Goal: Task Accomplishment & Management: Use online tool/utility

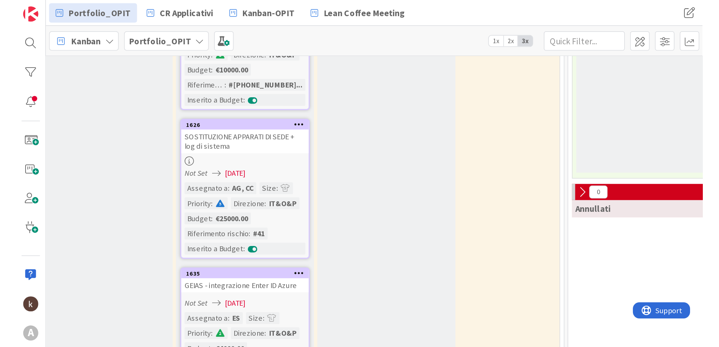
scroll to position [1278, 35]
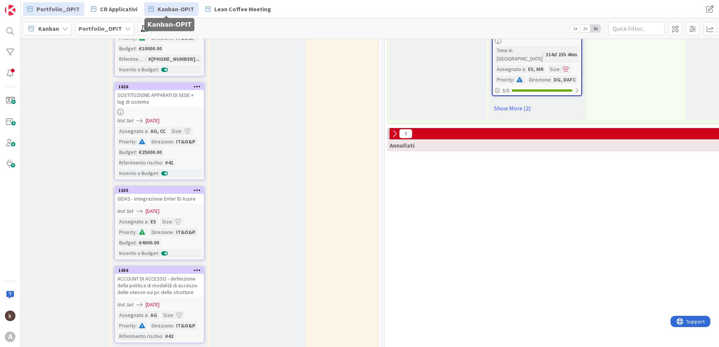
click at [168, 13] on span "Kanban-OPIT" at bounding box center [175, 9] width 36 height 9
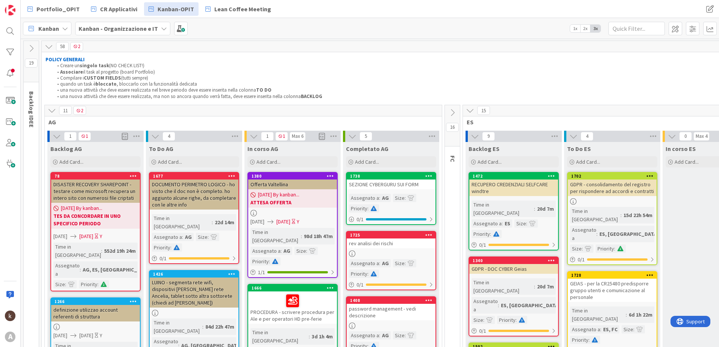
click at [57, 110] on div "11 2" at bounding box center [243, 110] width 397 height 11
click at [52, 110] on icon at bounding box center [52, 110] width 8 height 8
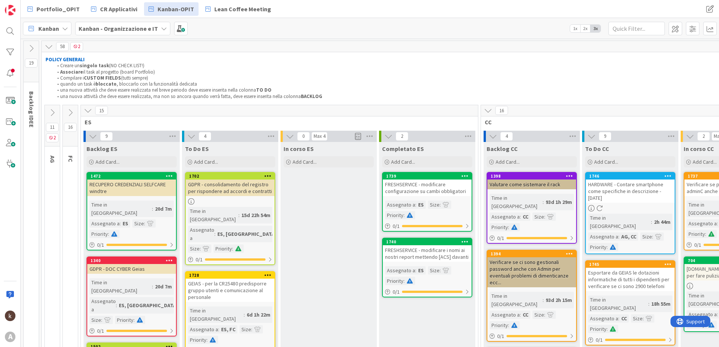
click at [478, 111] on icon at bounding box center [488, 110] width 8 height 8
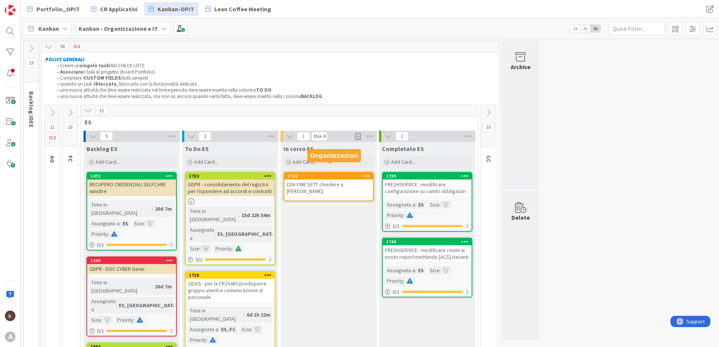
scroll to position [38, 0]
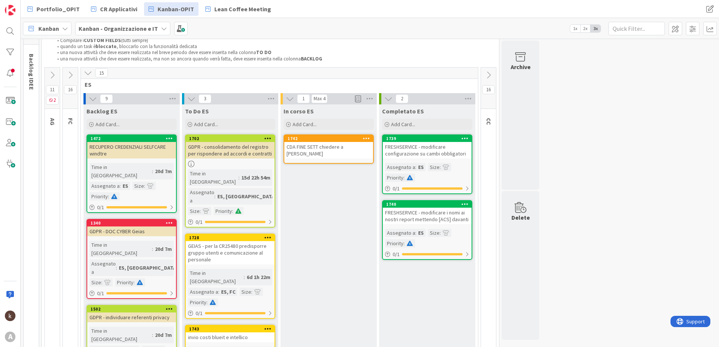
click at [322, 152] on link "1742 CDA FINE SETT chiedere a [PERSON_NAME]" at bounding box center [328, 149] width 90 height 29
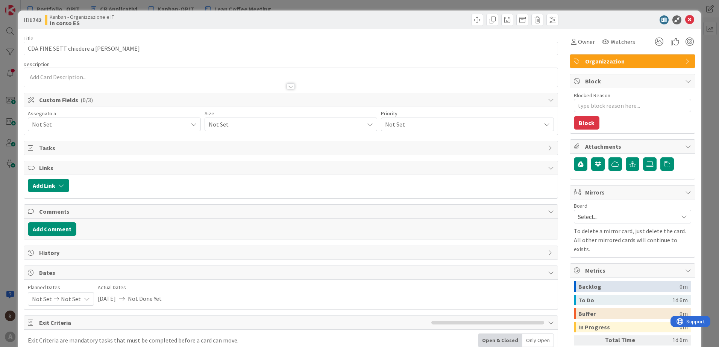
click at [108, 126] on span "Not Set" at bounding box center [110, 124] width 156 height 9
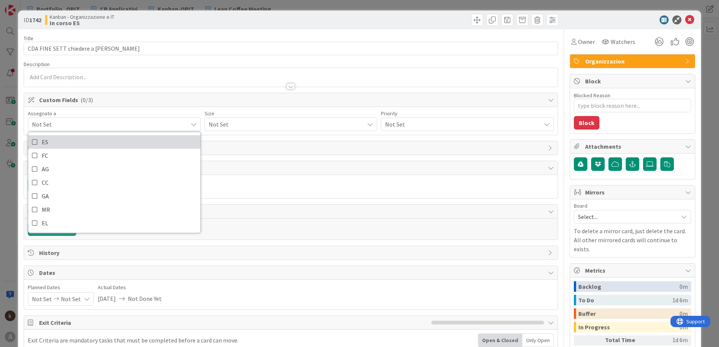
click at [86, 144] on link "ES" at bounding box center [114, 142] width 172 height 14
click at [246, 123] on span "Not Set" at bounding box center [285, 124] width 152 height 11
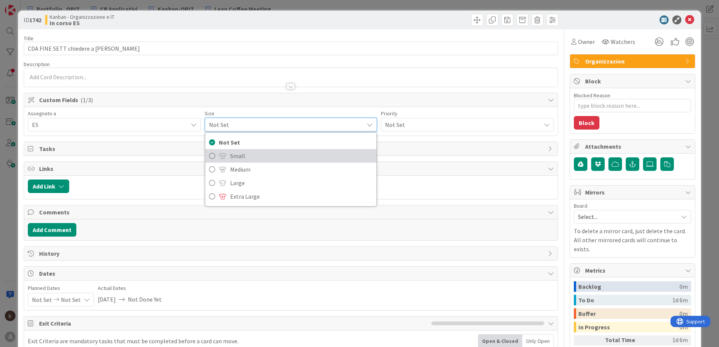
click at [236, 157] on span "Small" at bounding box center [301, 155] width 143 height 11
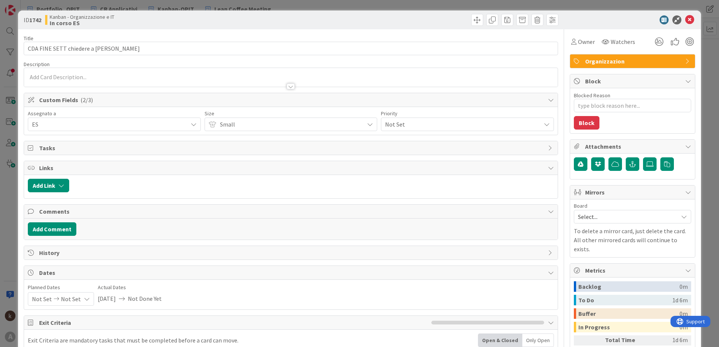
click at [392, 126] on span "Not Set" at bounding box center [461, 124] width 152 height 11
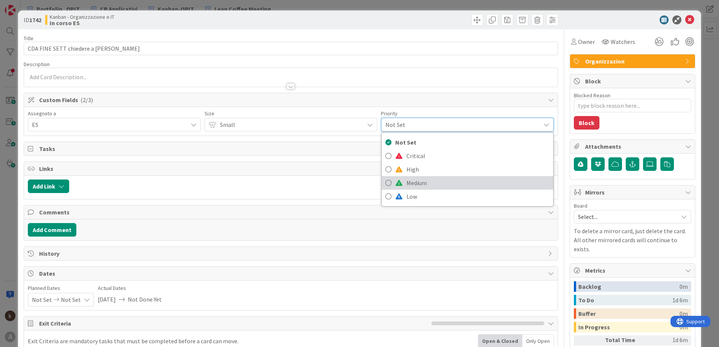
click at [406, 184] on span "Medium" at bounding box center [477, 182] width 143 height 11
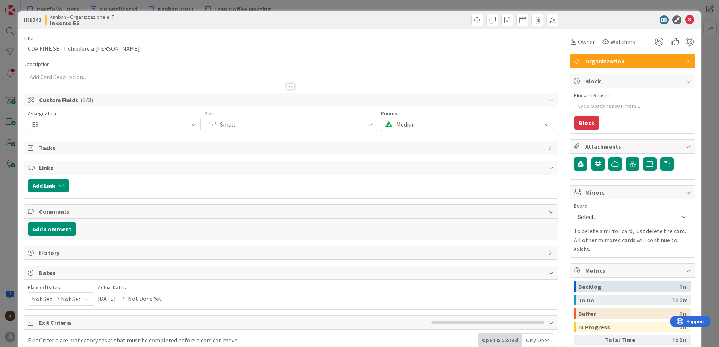
type textarea "x"
click at [46, 180] on button "Add Link" at bounding box center [48, 186] width 41 height 14
click at [56, 216] on div "New" at bounding box center [58, 215] width 52 height 13
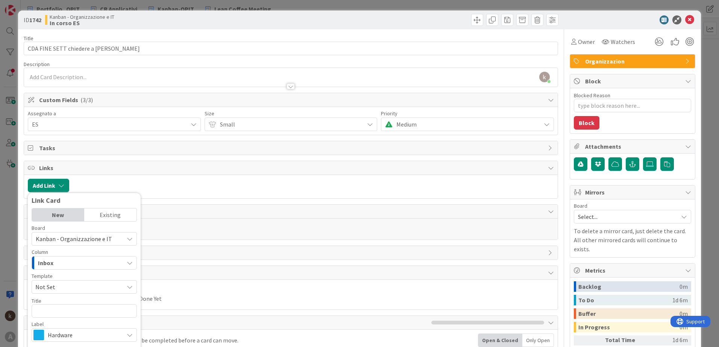
click at [106, 212] on div "Existing" at bounding box center [110, 215] width 52 height 13
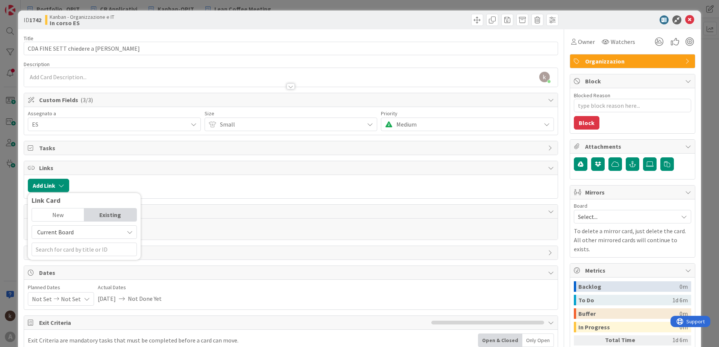
click at [90, 235] on span "Current Board" at bounding box center [78, 232] width 84 height 11
click at [74, 242] on span "All Boards" at bounding box center [88, 263] width 104 height 11
click at [57, 219] on div "New" at bounding box center [58, 215] width 52 height 13
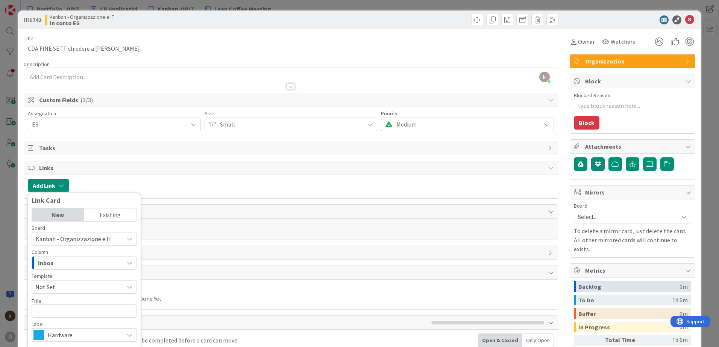
click at [106, 213] on div "Existing" at bounding box center [110, 215] width 52 height 13
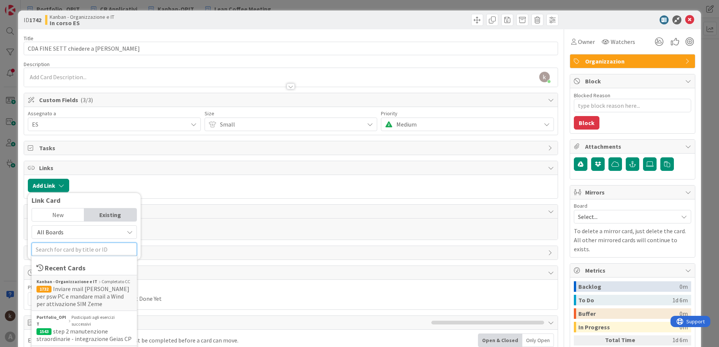
click at [97, 242] on input "text" at bounding box center [84, 250] width 105 height 14
type input "cda"
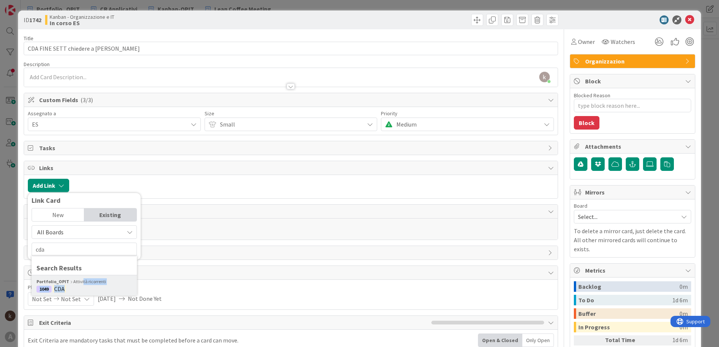
click at [80, 242] on div "Portfolio_OPIT Attività ricorrenti 1049 CDA" at bounding box center [84, 285] width 105 height 21
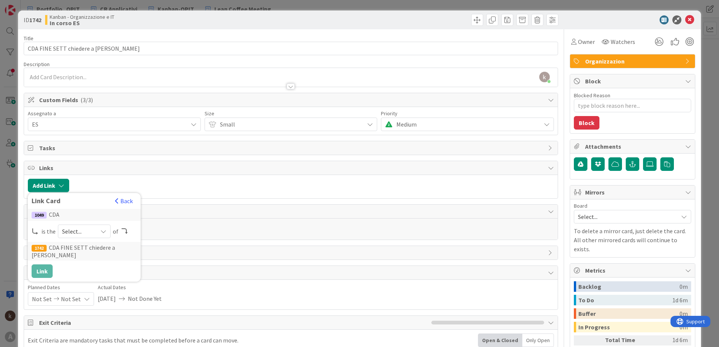
click at [71, 231] on span "Select..." at bounding box center [78, 231] width 32 height 11
click at [72, 242] on span at bounding box center [75, 249] width 6 height 6
click at [43, 242] on button "Link" at bounding box center [42, 272] width 21 height 14
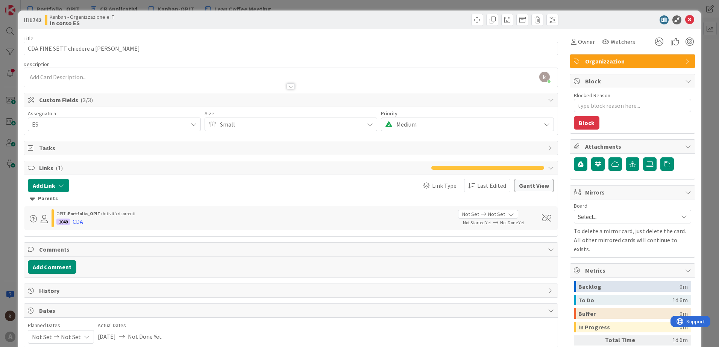
click at [478, 24] on div "ID 1742 Kanban - Organizzazione e IT In corso ES" at bounding box center [359, 20] width 683 height 19
click at [478, 22] on icon at bounding box center [689, 19] width 9 height 9
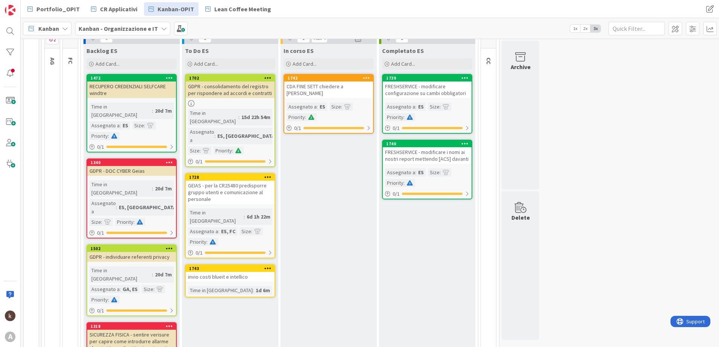
scroll to position [113, 0]
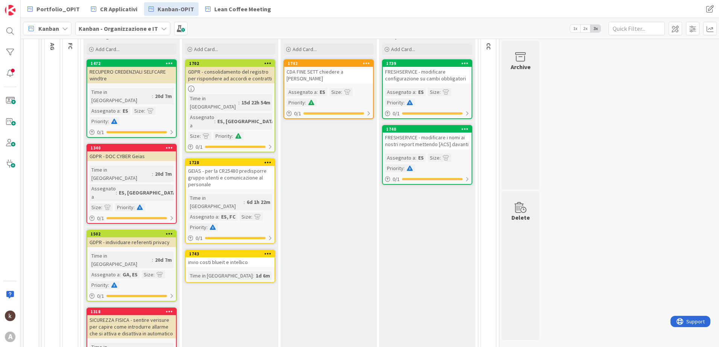
click at [241, 242] on div "invio costi blueit e intellico" at bounding box center [230, 262] width 89 height 10
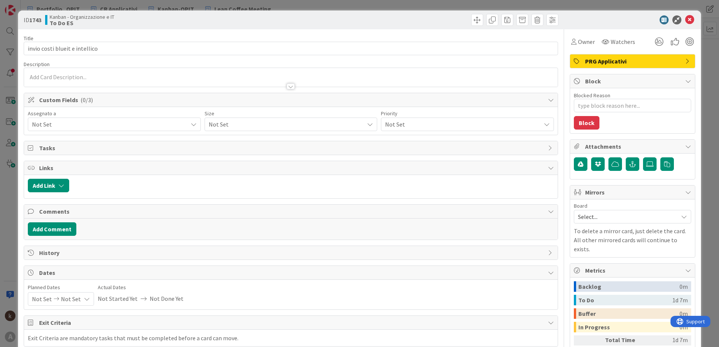
click at [103, 117] on div "Assegnato a Not Set" at bounding box center [114, 121] width 173 height 20
click at [69, 123] on span "Not Set" at bounding box center [110, 124] width 156 height 9
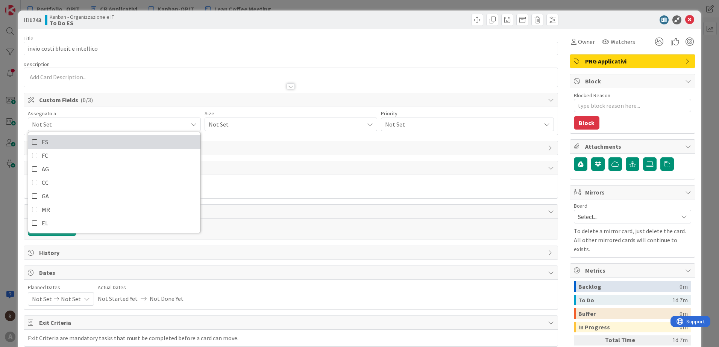
click at [47, 142] on span "ES" at bounding box center [45, 141] width 6 height 11
click at [227, 128] on span "Not Set" at bounding box center [285, 124] width 152 height 11
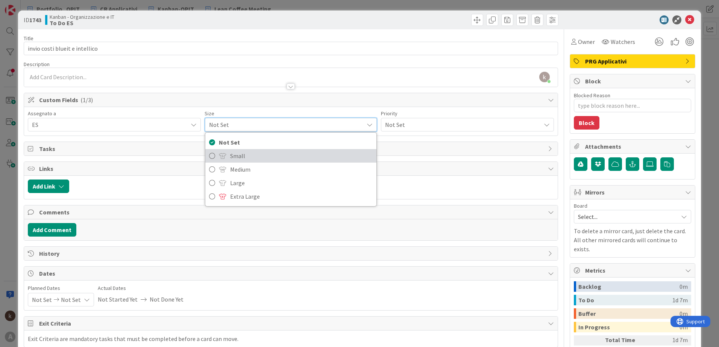
click at [219, 155] on span at bounding box center [223, 156] width 8 height 6
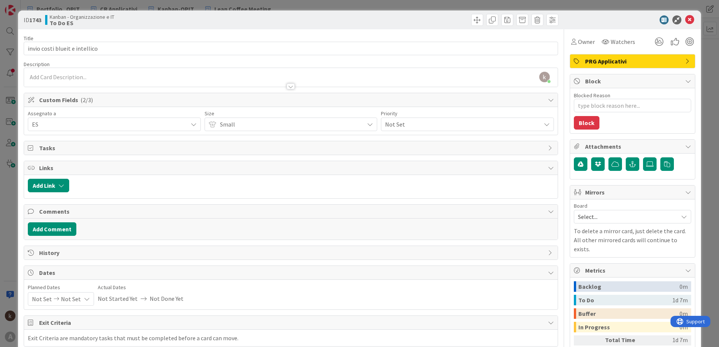
click at [397, 131] on div "Assegnato a ES ES FC AG CC GA MR EL Size Small Not Set Small Medium Large Extra…" at bounding box center [290, 121] width 533 height 28
click at [398, 129] on span "Not Set" at bounding box center [461, 124] width 152 height 11
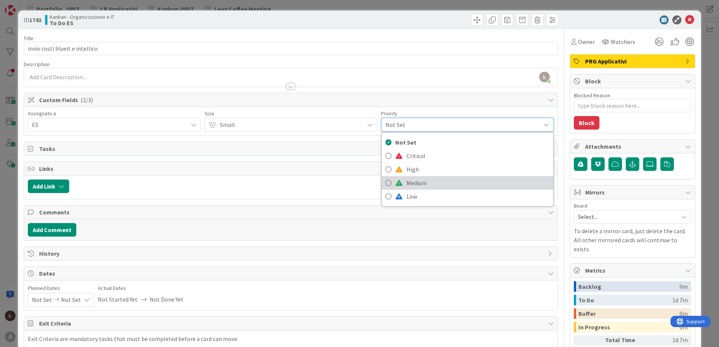
click at [395, 185] on span at bounding box center [399, 183] width 8 height 6
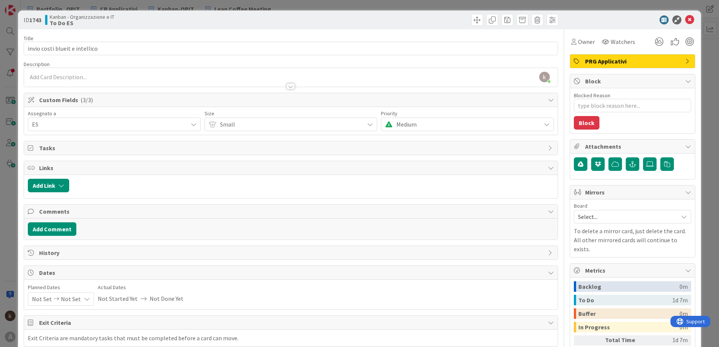
type textarea "x"
click at [49, 185] on button "Add Link" at bounding box center [48, 186] width 41 height 14
click at [83, 240] on div "Current Board" at bounding box center [84, 241] width 105 height 31
click at [79, 232] on span "Current Board" at bounding box center [78, 232] width 84 height 11
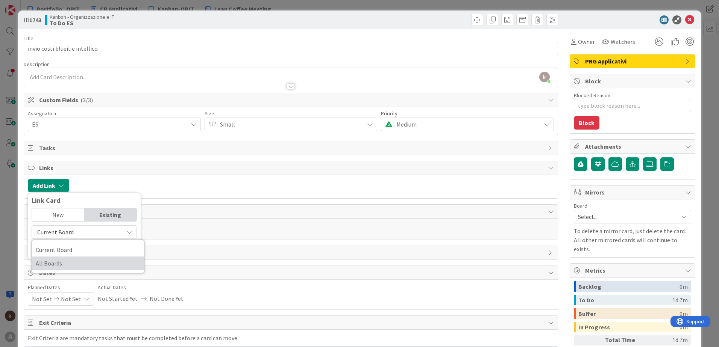
click at [76, 242] on span "All Boards" at bounding box center [88, 263] width 104 height 11
click at [67, 219] on div "New" at bounding box center [58, 215] width 52 height 13
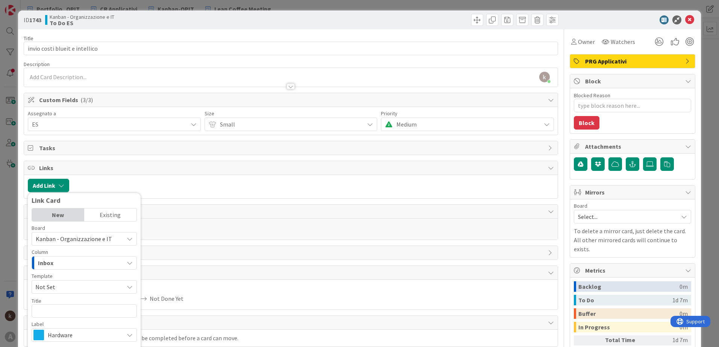
click at [104, 216] on div "Existing" at bounding box center [110, 215] width 52 height 13
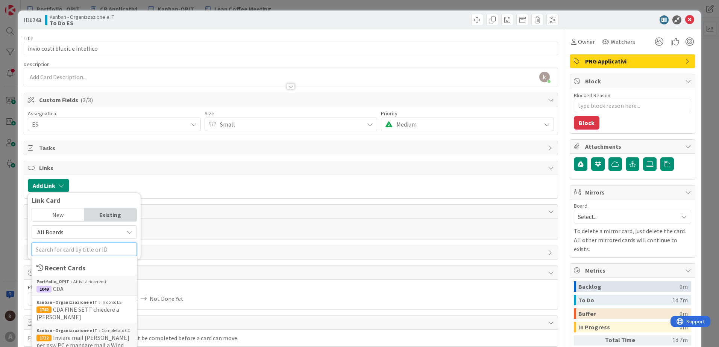
click at [88, 242] on input "text" at bounding box center [84, 250] width 105 height 14
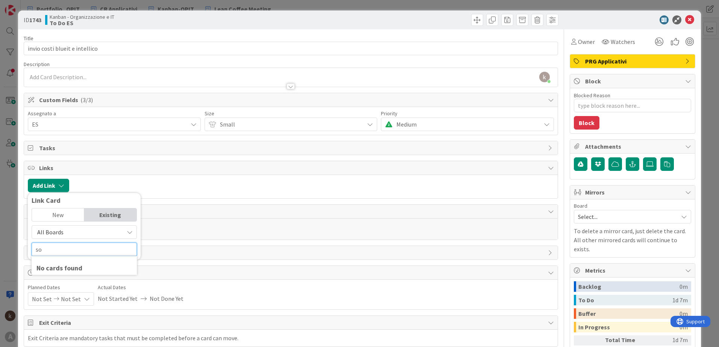
type input "s"
type input "p"
click at [478, 19] on icon at bounding box center [689, 19] width 9 height 9
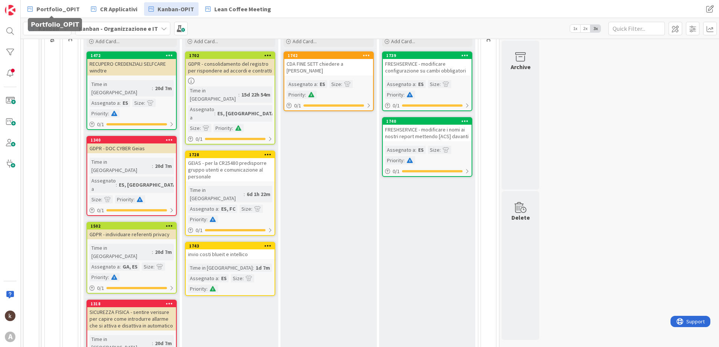
scroll to position [188, 0]
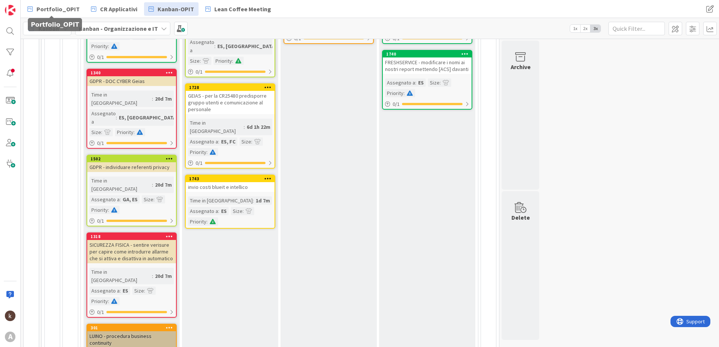
click at [226, 207] on div "ES" at bounding box center [223, 211] width 9 height 8
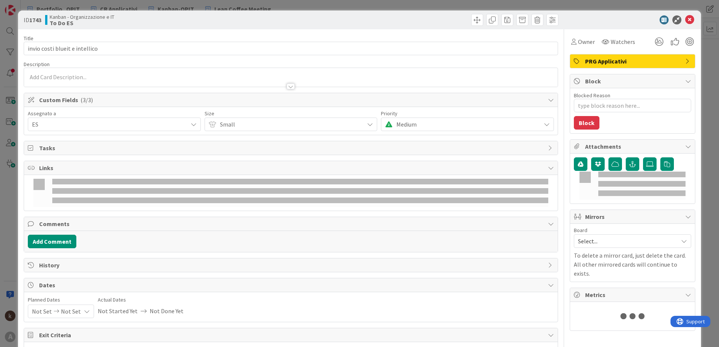
type textarea "x"
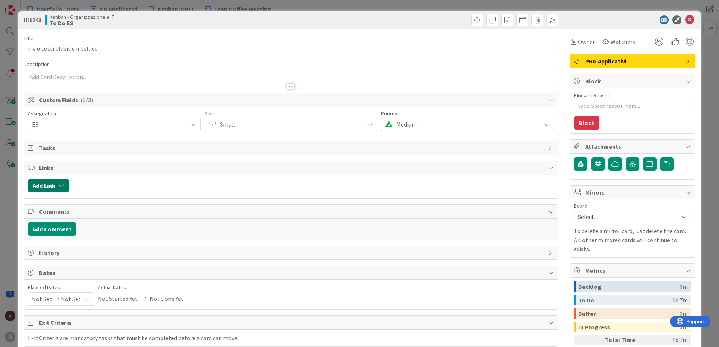
click at [47, 185] on button "Add Link" at bounding box center [48, 186] width 41 height 14
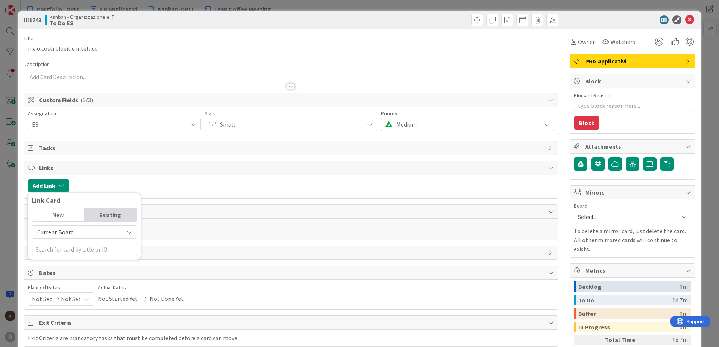
click at [76, 233] on span "Current Board" at bounding box center [78, 232] width 84 height 11
click at [68, 242] on span "All Boards" at bounding box center [88, 263] width 104 height 11
click at [64, 213] on div "New" at bounding box center [58, 215] width 52 height 13
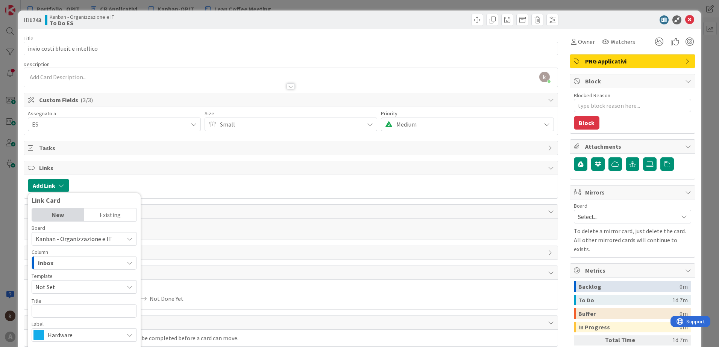
click at [109, 213] on div "Existing" at bounding box center [110, 215] width 52 height 13
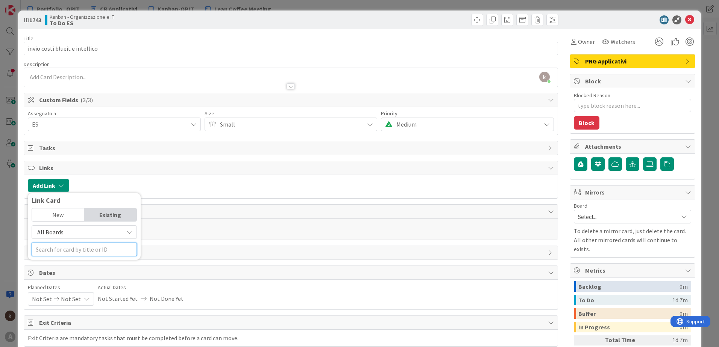
click at [92, 242] on input "text" at bounding box center [84, 250] width 105 height 14
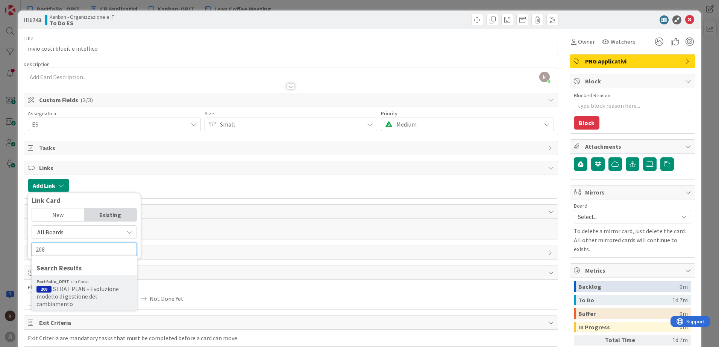
type input "208"
click at [86, 242] on div "Portfolio_OPIT In [GEOGRAPHIC_DATA]" at bounding box center [83, 282] width 95 height 7
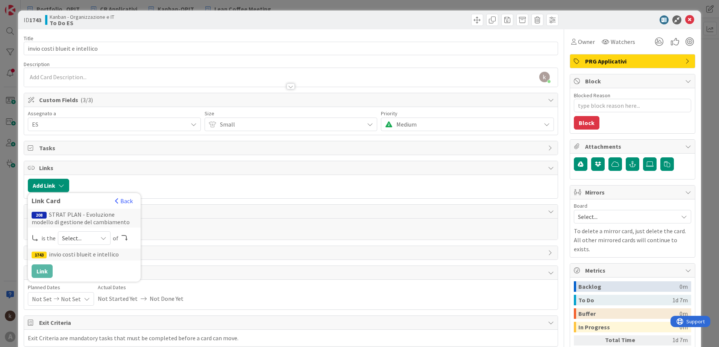
click at [83, 241] on span "Select..." at bounding box center [78, 238] width 32 height 11
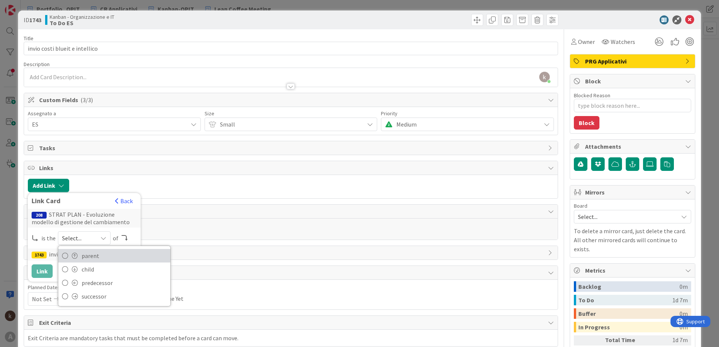
click at [83, 242] on span "parent" at bounding box center [124, 255] width 85 height 11
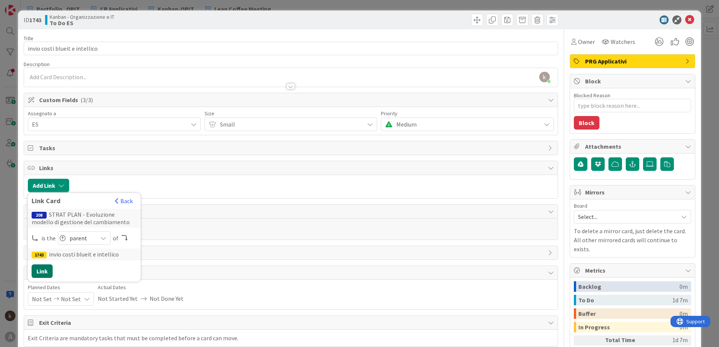
click at [46, 242] on button "Link" at bounding box center [42, 272] width 21 height 14
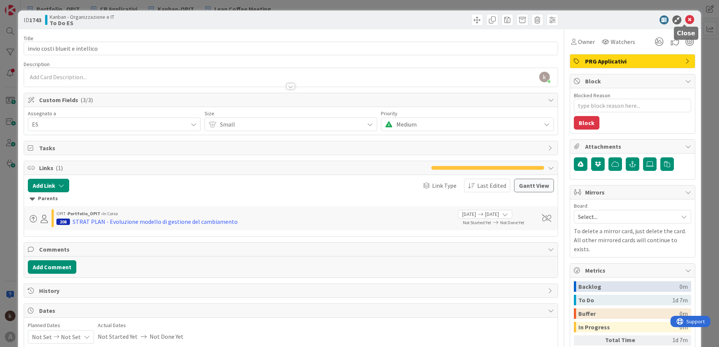
click at [478, 22] on icon at bounding box center [689, 19] width 9 height 9
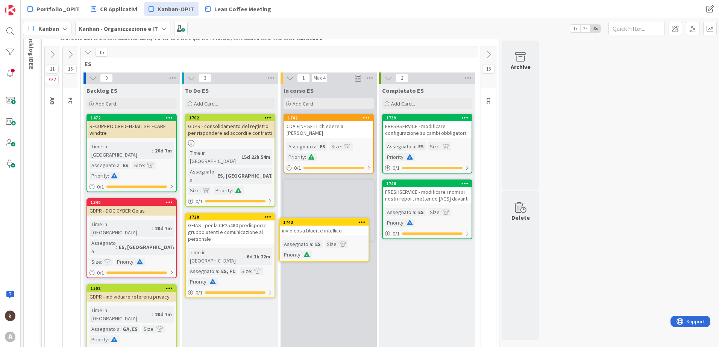
scroll to position [61, 0]
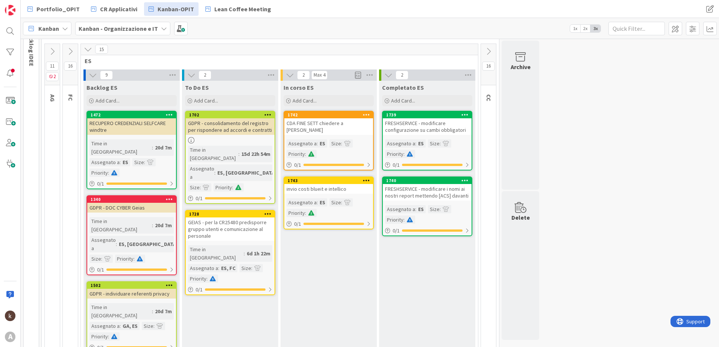
click at [334, 122] on div "CDA FINE SETT chiedere a [PERSON_NAME]" at bounding box center [328, 126] width 89 height 17
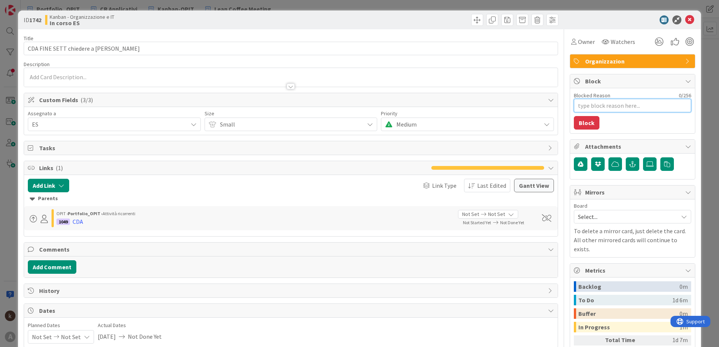
click at [478, 109] on textarea "Blocked Reason" at bounding box center [632, 106] width 117 height 14
type textarea "x"
type textarea "i"
type textarea "x"
type textarea "in"
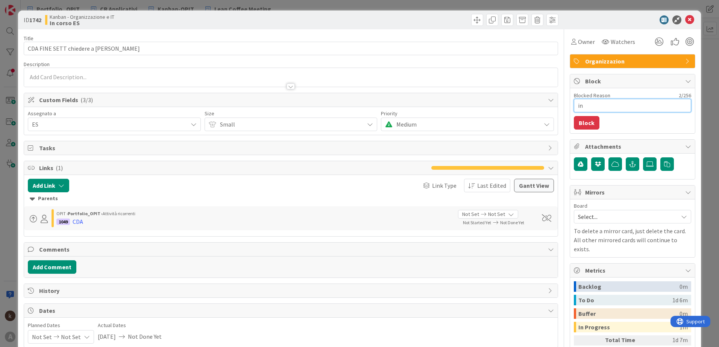
type textarea "x"
type textarea "in"
type textarea "x"
type textarea "in a"
type textarea "x"
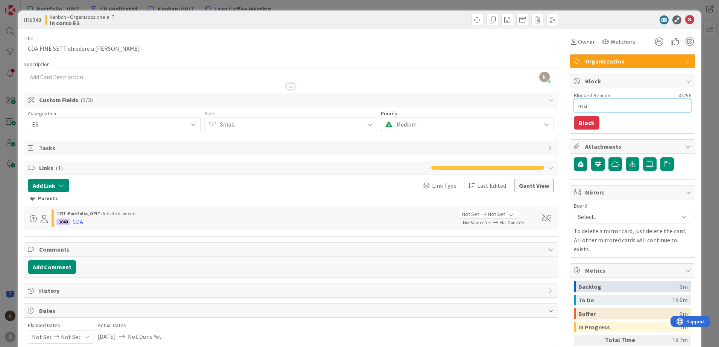
type textarea "in at"
type textarea "x"
type textarea "in att"
type textarea "x"
type textarea "in atte"
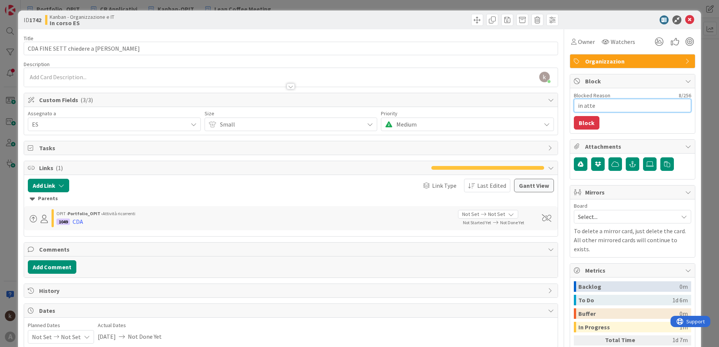
type textarea "x"
type textarea "in attes"
type textarea "x"
type textarea "in attesa"
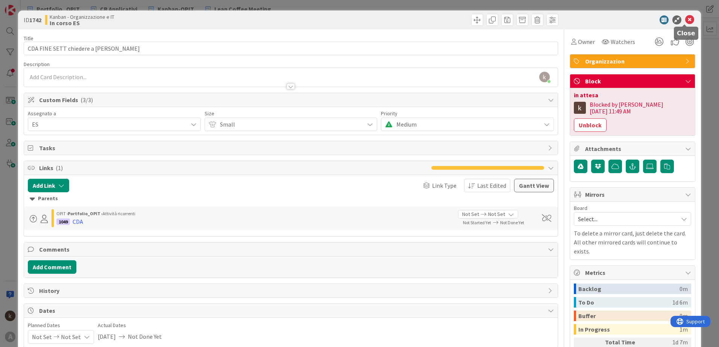
click at [478, 21] on icon at bounding box center [689, 19] width 9 height 9
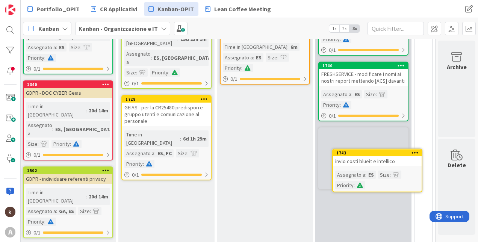
scroll to position [188, 69]
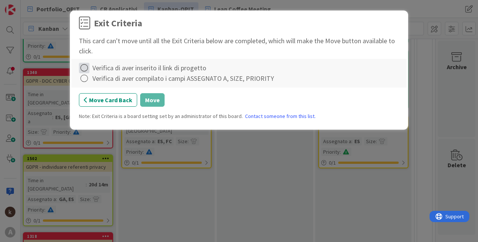
click at [87, 69] on icon at bounding box center [84, 68] width 11 height 11
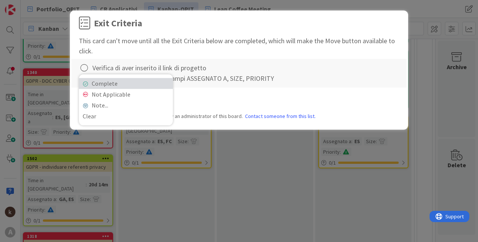
click at [90, 81] on link "Complete" at bounding box center [126, 83] width 94 height 11
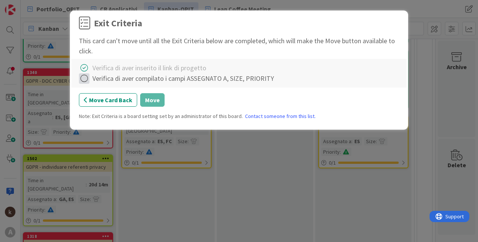
click at [87, 76] on icon at bounding box center [84, 78] width 11 height 11
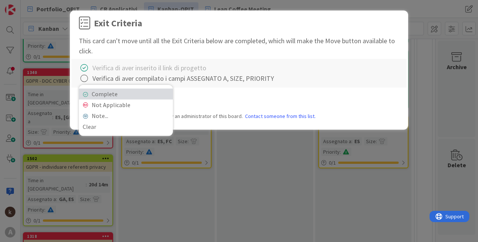
click at [89, 92] on link "Complete" at bounding box center [126, 94] width 94 height 11
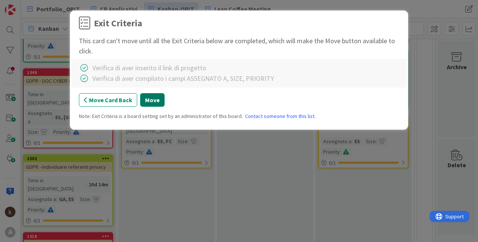
click at [147, 101] on button "Move" at bounding box center [152, 100] width 24 height 14
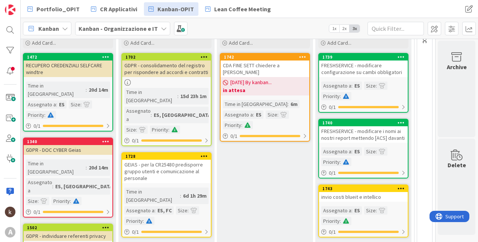
scroll to position [76, 69]
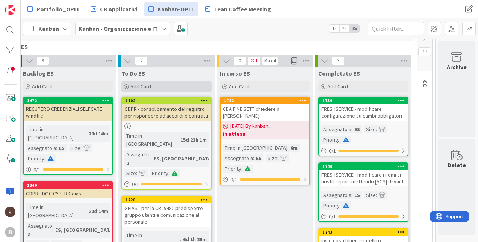
click at [153, 86] on div "Add Card..." at bounding box center [166, 86] width 90 height 11
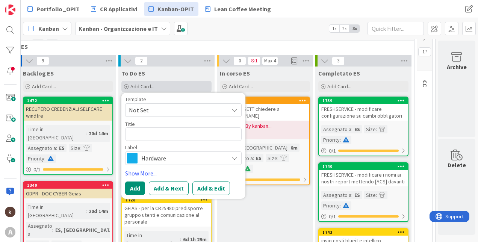
type textarea "x"
type textarea "i"
type textarea "x"
type textarea "in"
type textarea "x"
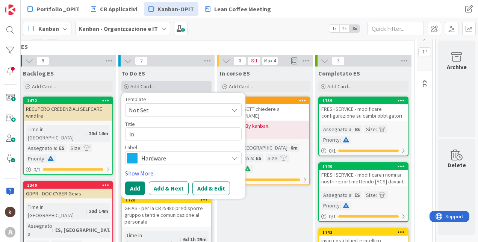
type textarea "inv"
type textarea "x"
type textarea "invi"
type textarea "x"
type textarea "invio"
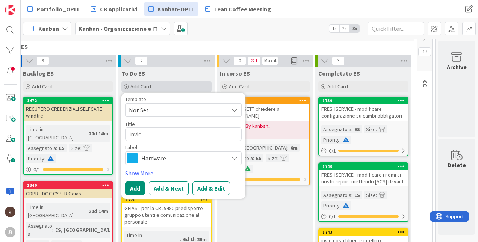
type textarea "x"
type textarea "invio"
type textarea "x"
type textarea "invio d"
type textarea "x"
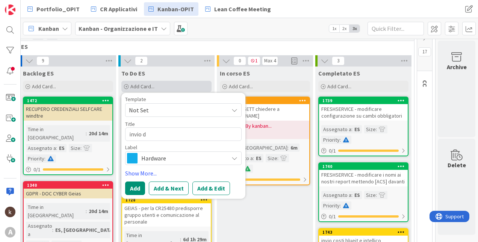
type textarea "invio do"
type textarea "x"
type textarea "invio doc"
type textarea "x"
type textarea "invio docu"
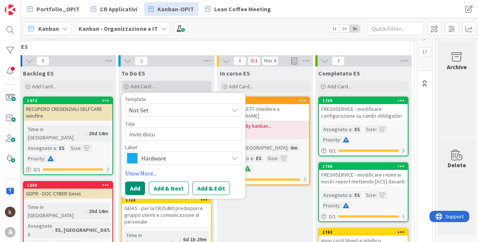
type textarea "x"
type textarea "invio docum"
type textarea "x"
type textarea "invio docume"
type textarea "x"
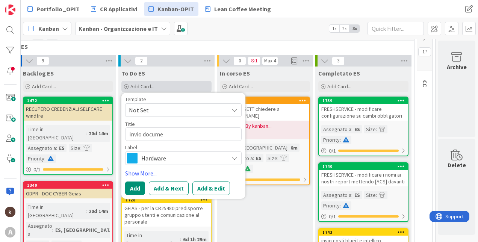
type textarea "invio documen"
type textarea "x"
type textarea "invio documento"
type textarea "x"
type textarea "invio documento a"
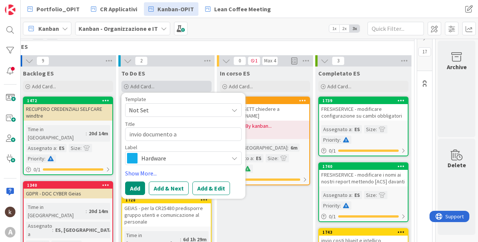
type textarea "x"
type textarea "invio documento a"
type textarea "x"
type textarea "invio documento a R"
type textarea "x"
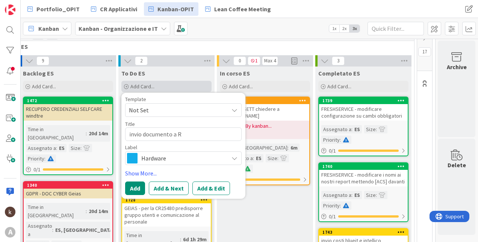
type textarea "invio documento a"
type textarea "x"
type textarea "invio documento a"
type textarea "x"
type textarea "invio documento"
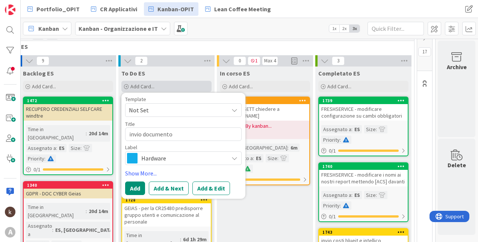
type textarea "x"
type textarea "invio documento"
type textarea "x"
type textarea "invio document"
type textarea "x"
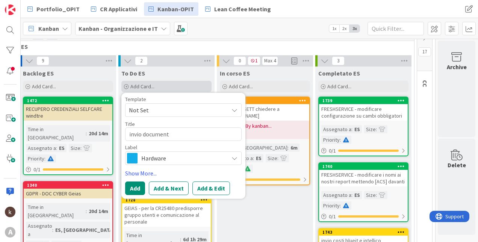
type textarea "invio documenti"
type textarea "x"
type textarea "invio documenti"
type textarea "x"
type textarea "invio documenti a"
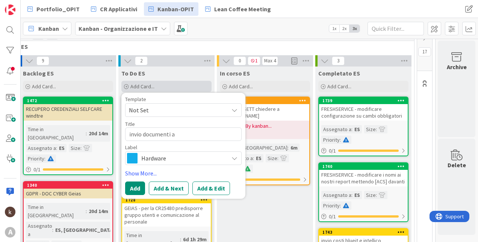
type textarea "x"
type textarea "invio documenti a"
type textarea "x"
type textarea "invio documenti a R"
type textarea "x"
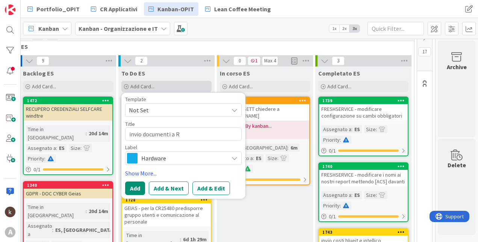
type textarea "invio documenti a Ra"
type textarea "x"
type textarea "invio documenti a Raw"
type textarea "x"
type textarea "invio documenti a Rawf"
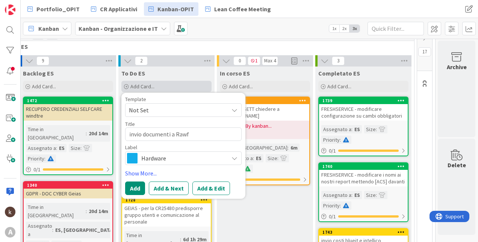
type textarea "x"
type textarea "invio documenti a [PERSON_NAME]"
type textarea "x"
type textarea "invio documenti a Rawfis"
type textarea "x"
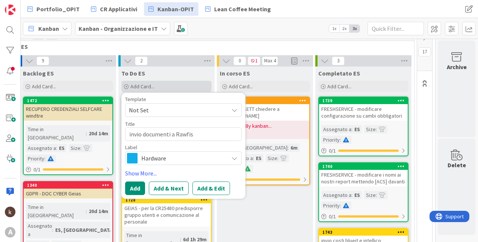
type textarea "invio documenti a Rawfisc"
type textarea "x"
type textarea "invio documenti a Rawfisch"
type textarea "x"
type textarea "invio documenti a Rawfisc"
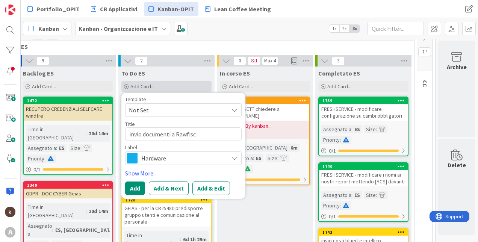
type textarea "x"
type textarea "invio documenti a Rawfishj"
type textarea "x"
type textarea "invio documenti a Rawfish"
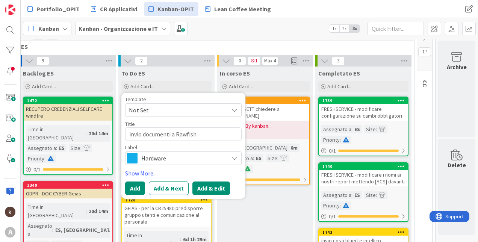
click at [193, 191] on button "Add & Edit" at bounding box center [211, 189] width 38 height 14
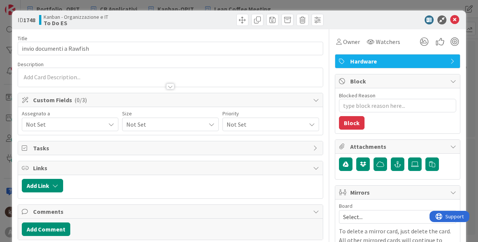
click at [378, 62] on span "Hardware" at bounding box center [398, 61] width 96 height 9
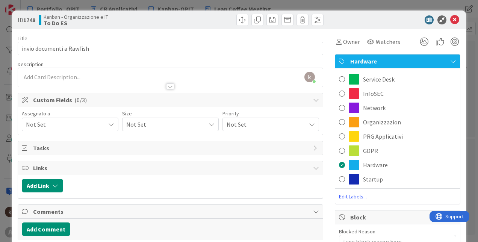
click at [363, 124] on span "Organizzazion" at bounding box center [382, 122] width 38 height 9
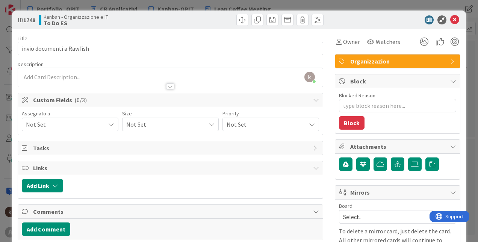
click at [86, 120] on div "Not Set" at bounding box center [70, 125] width 97 height 14
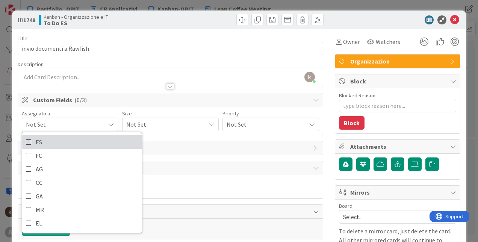
click at [73, 139] on link "ES" at bounding box center [82, 142] width 120 height 14
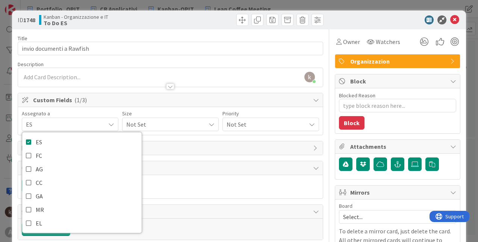
click at [149, 123] on span "Not Set" at bounding box center [164, 124] width 76 height 11
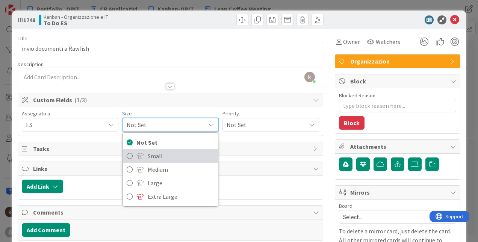
click at [155, 154] on span "Small" at bounding box center [181, 155] width 67 height 11
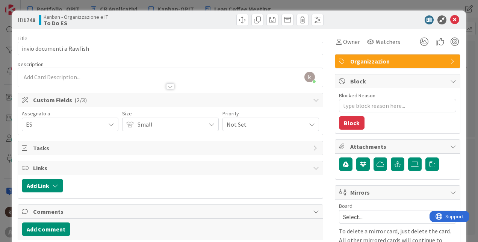
click at [246, 123] on span "Not Set" at bounding box center [265, 124] width 76 height 11
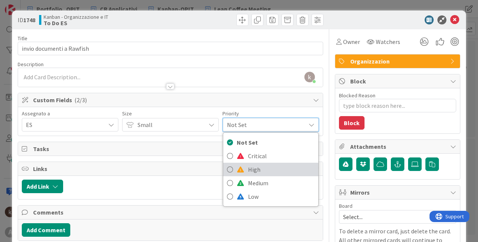
click at [251, 173] on span "High" at bounding box center [281, 169] width 67 height 11
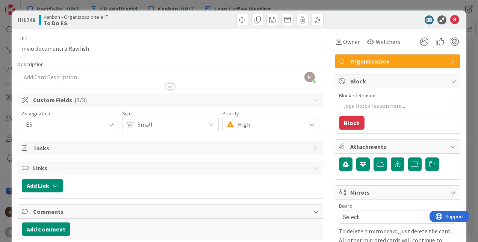
type textarea "x"
click at [55, 188] on icon "button" at bounding box center [55, 186] width 6 height 6
click at [61, 144] on div "Current Board" at bounding box center [78, 151] width 105 height 14
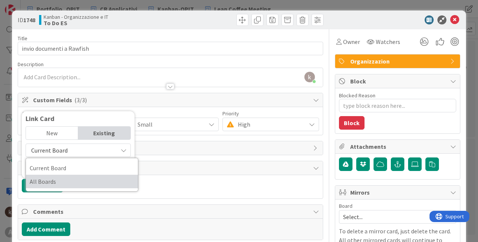
click at [59, 178] on span "All Boards" at bounding box center [82, 181] width 104 height 11
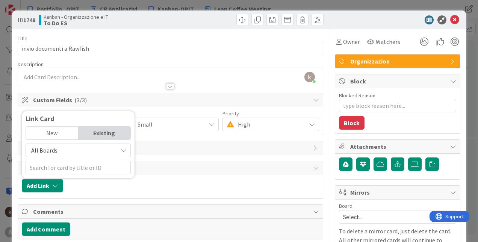
click at [56, 136] on div "New" at bounding box center [52, 133] width 52 height 13
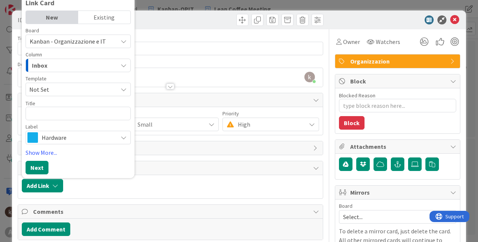
click at [93, 9] on div "Link Card" at bounding box center [78, 4] width 105 height 11
click at [92, 15] on div "Existing" at bounding box center [104, 17] width 52 height 13
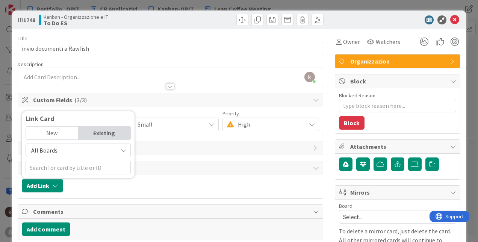
click at [52, 151] on span "All Boards" at bounding box center [44, 151] width 26 height 8
click at [58, 150] on span "All Boards" at bounding box center [72, 150] width 84 height 11
click at [59, 167] on input "text" at bounding box center [78, 168] width 105 height 14
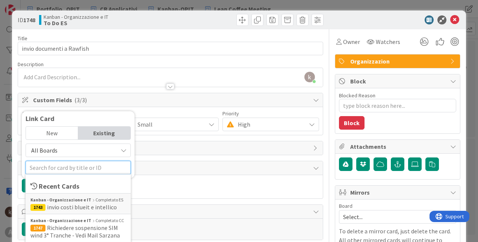
type input "i"
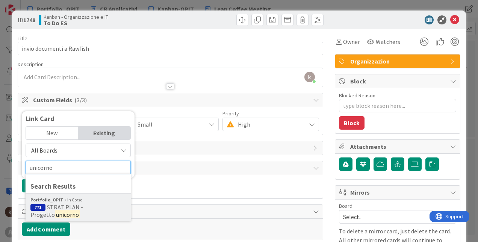
type input "unicorno"
click at [53, 206] on span "STRAT PLAN - Progetto" at bounding box center [56, 210] width 53 height 15
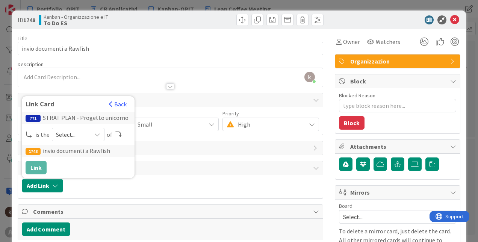
click at [64, 141] on div "Select..." at bounding box center [78, 135] width 53 height 14
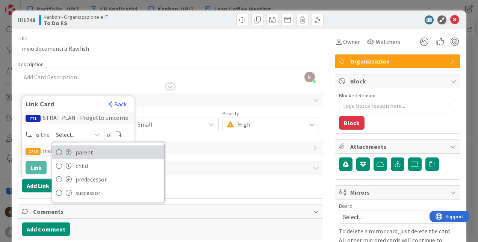
click at [66, 153] on span at bounding box center [69, 152] width 6 height 6
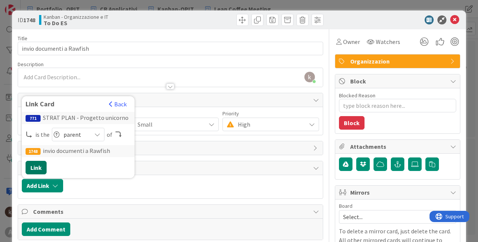
click at [36, 169] on button "Link" at bounding box center [36, 168] width 21 height 14
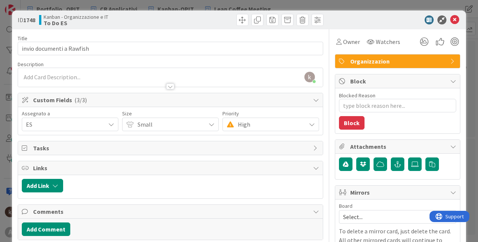
type textarea "x"
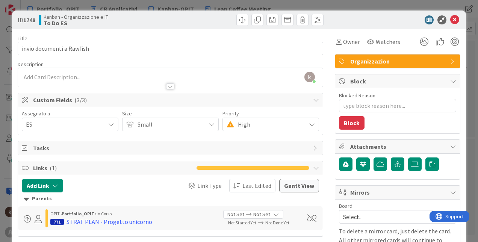
click at [450, 23] on icon at bounding box center [454, 19] width 9 height 9
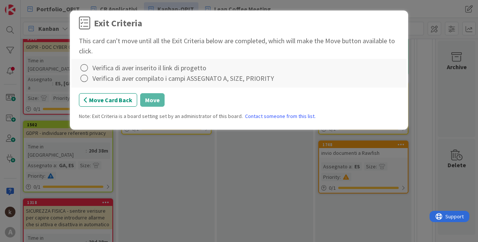
scroll to position [225, 69]
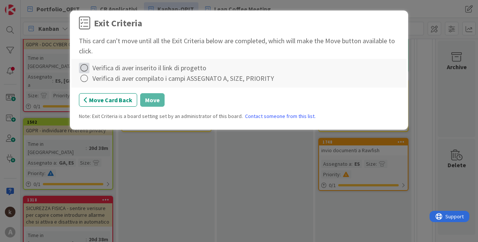
click at [85, 69] on icon at bounding box center [84, 68] width 11 height 11
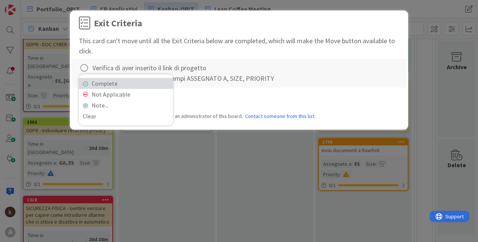
click at [85, 83] on icon at bounding box center [85, 83] width 5 height 5
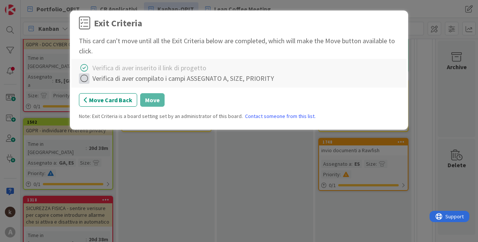
click at [87, 77] on icon at bounding box center [84, 78] width 11 height 11
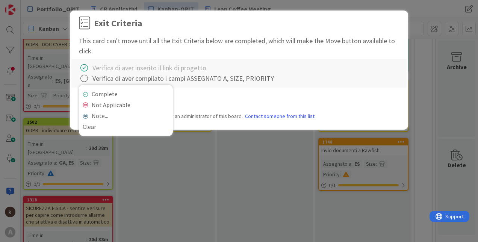
click at [87, 88] on div "Complete Not Applicable Note... Clear" at bounding box center [126, 110] width 94 height 51
click at [88, 88] on div "Complete Not Applicable Note... Clear" at bounding box center [126, 110] width 94 height 51
click at [89, 94] on link "Complete" at bounding box center [126, 94] width 94 height 11
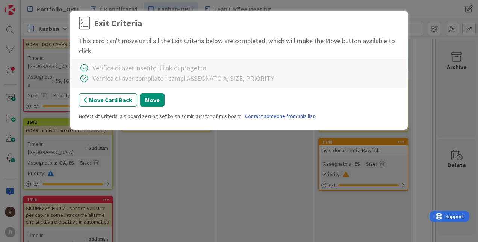
click at [165, 102] on div "Move Card Back Move" at bounding box center [239, 100] width 320 height 14
click at [161, 102] on button "Move" at bounding box center [152, 100] width 24 height 14
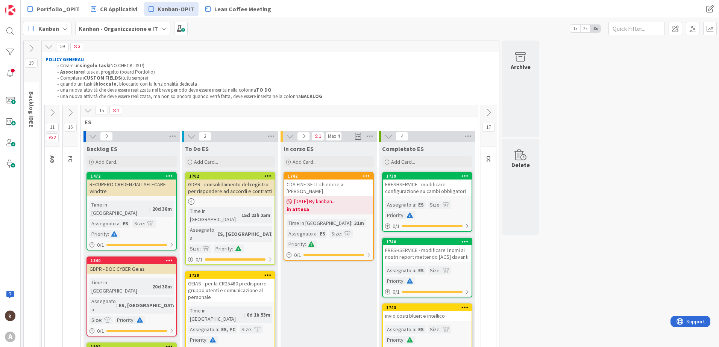
scroll to position [0, 0]
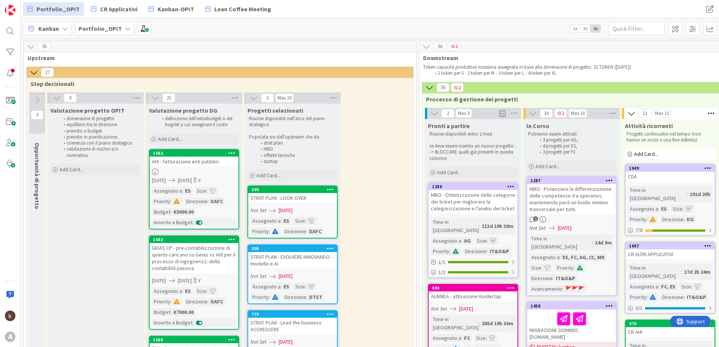
click at [29, 46] on icon at bounding box center [31, 46] width 8 height 8
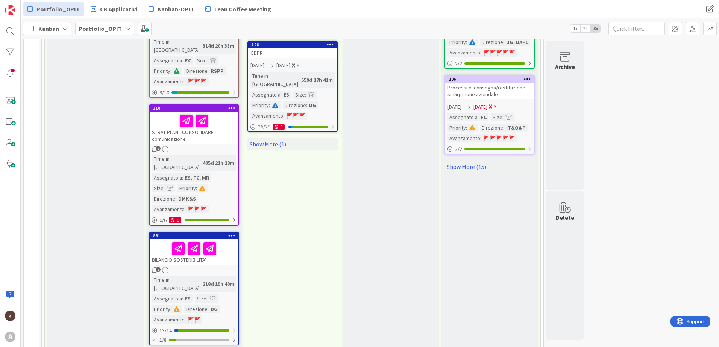
scroll to position [972, 0]
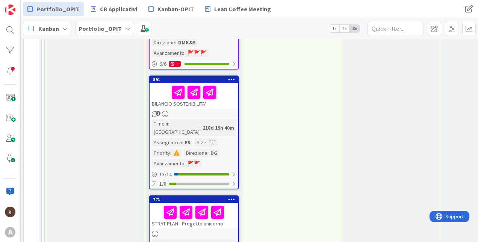
scroll to position [1085, 0]
